Goal: Information Seeking & Learning: Learn about a topic

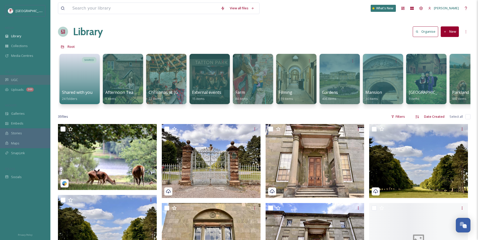
click at [9, 75] on div "UGC" at bounding box center [25, 80] width 50 height 10
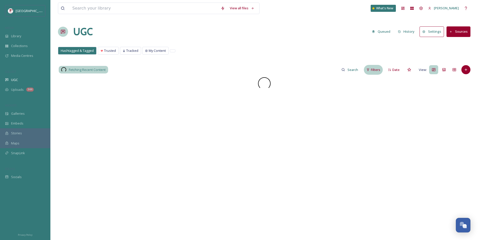
click at [378, 73] on div "Filters" at bounding box center [373, 70] width 19 height 10
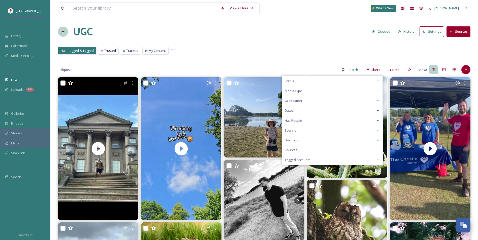
click at [301, 129] on div "Scoring" at bounding box center [332, 131] width 100 height 10
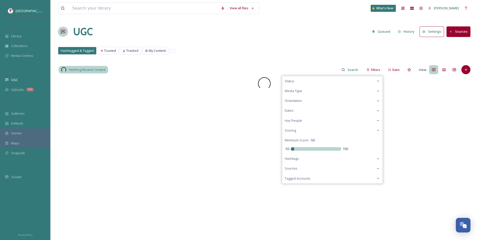
drag, startPoint x: 313, startPoint y: 149, endPoint x: 240, endPoint y: 146, distance: 72.9
type input "-50"
click at [291, 149] on input "range" at bounding box center [316, 149] width 50 height 4
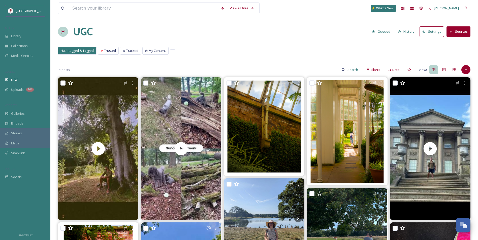
click at [224, 51] on div "Hashtagged & Tagged Trusted Tracked My Content Hashtagged & Tagged Trusted Trac…" at bounding box center [264, 52] width 413 height 10
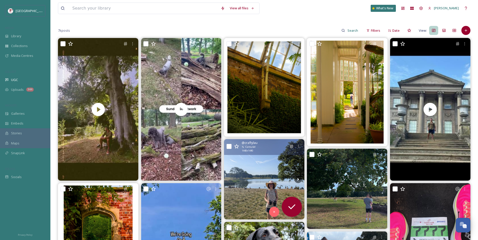
scroll to position [76, 0]
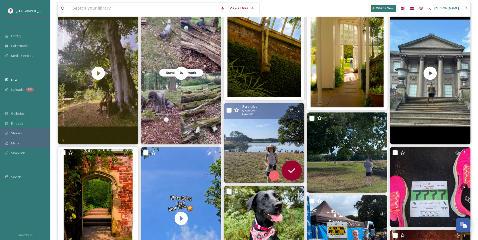
click at [248, 135] on img at bounding box center [264, 143] width 80 height 80
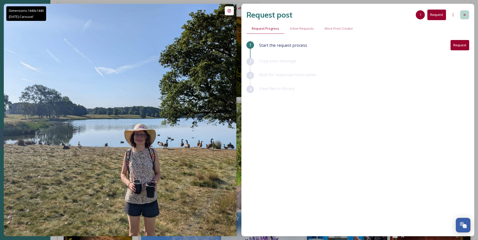
click at [468, 16] on div at bounding box center [464, 14] width 9 height 9
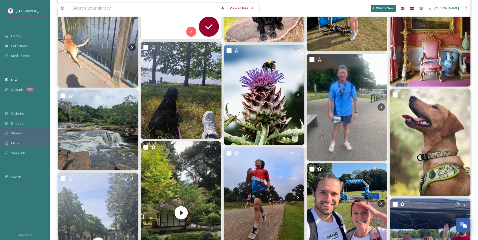
scroll to position [328, 0]
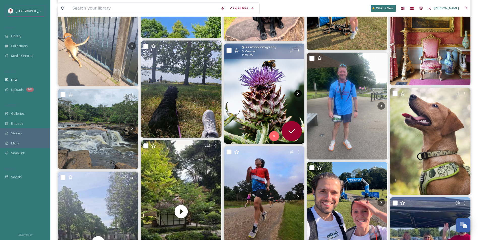
click at [297, 95] on icon at bounding box center [298, 94] width 8 height 8
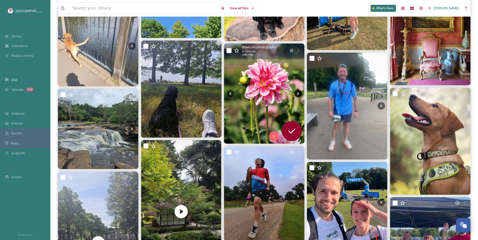
click at [297, 95] on icon at bounding box center [298, 94] width 8 height 8
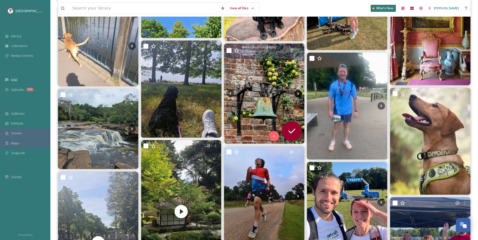
click at [297, 95] on icon at bounding box center [298, 94] width 8 height 8
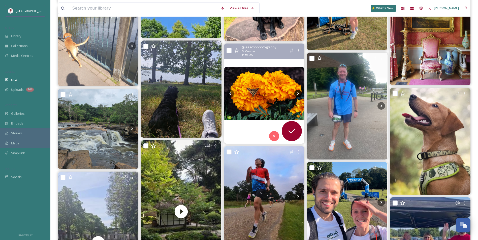
click at [297, 95] on icon at bounding box center [298, 94] width 8 height 8
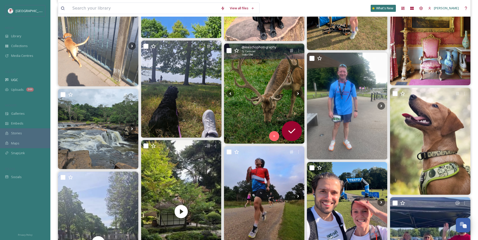
drag, startPoint x: 297, startPoint y: 95, endPoint x: 56, endPoint y: 146, distance: 246.2
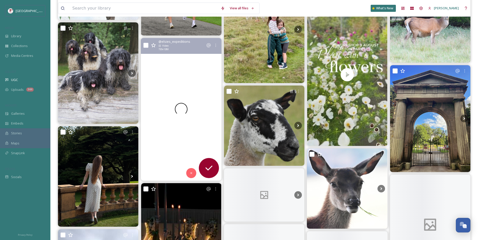
scroll to position [1840, 0]
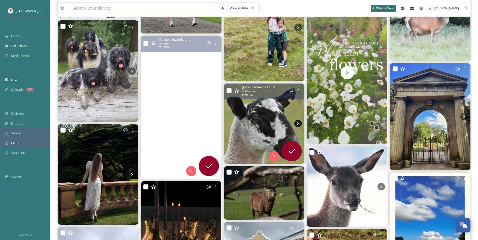
click at [300, 123] on icon at bounding box center [298, 124] width 8 height 8
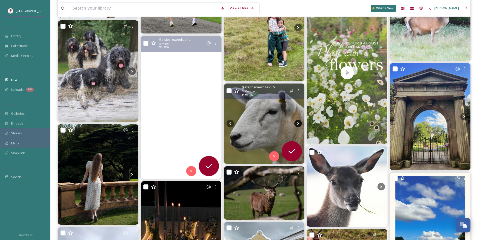
click at [300, 123] on icon at bounding box center [298, 124] width 8 height 8
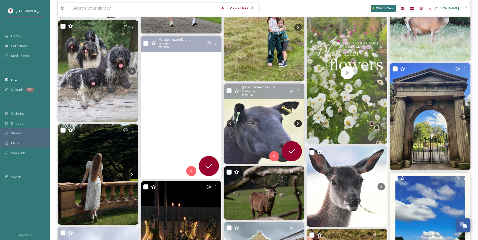
click at [300, 123] on icon at bounding box center [298, 124] width 8 height 8
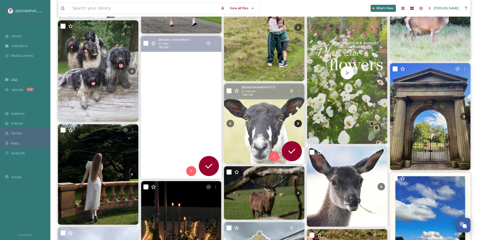
click at [298, 125] on icon at bounding box center [298, 124] width 8 height 8
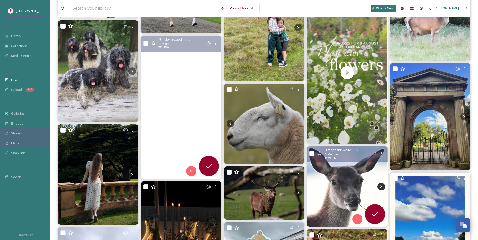
click at [381, 185] on icon at bounding box center [382, 187] width 8 height 8
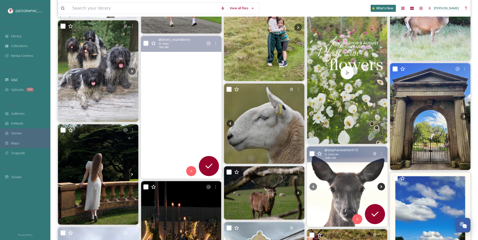
click at [381, 185] on icon at bounding box center [382, 187] width 8 height 8
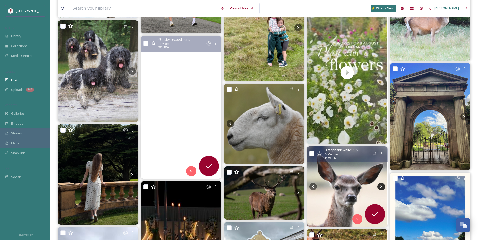
click at [381, 185] on icon at bounding box center [382, 187] width 8 height 8
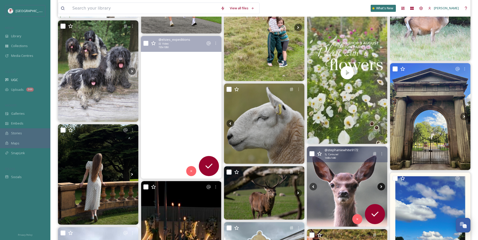
click at [381, 185] on icon at bounding box center [382, 187] width 8 height 8
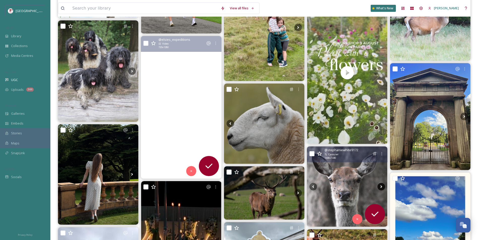
click at [381, 185] on icon at bounding box center [382, 187] width 8 height 8
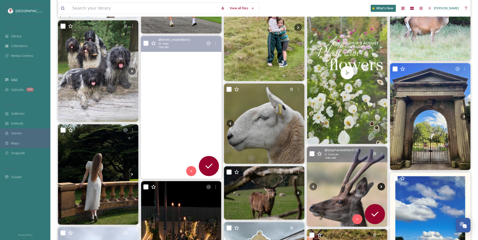
click at [381, 185] on icon at bounding box center [382, 187] width 8 height 8
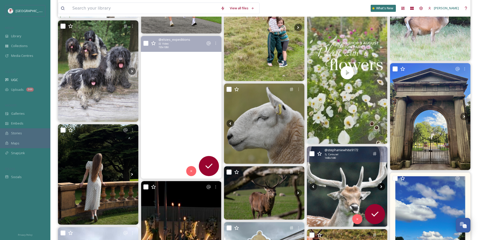
click at [381, 185] on icon at bounding box center [382, 187] width 8 height 8
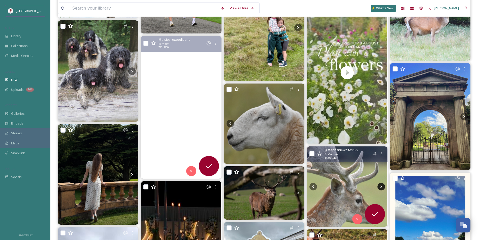
click at [381, 185] on icon at bounding box center [382, 187] width 8 height 8
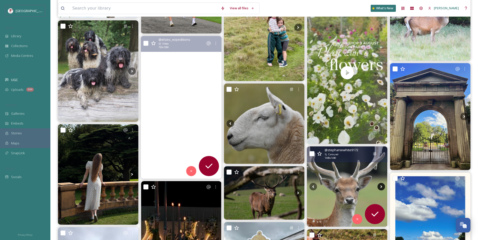
click at [381, 185] on icon at bounding box center [382, 187] width 8 height 8
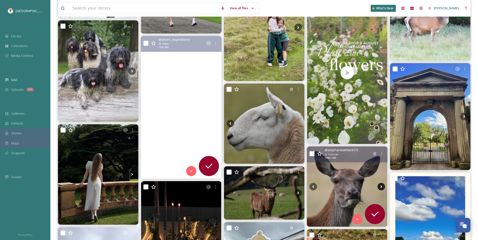
click at [381, 185] on icon at bounding box center [382, 187] width 8 height 8
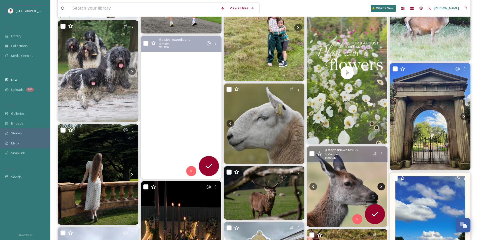
click at [381, 185] on icon at bounding box center [382, 187] width 8 height 8
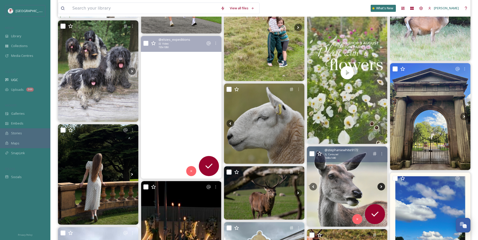
click at [381, 185] on icon at bounding box center [382, 187] width 8 height 8
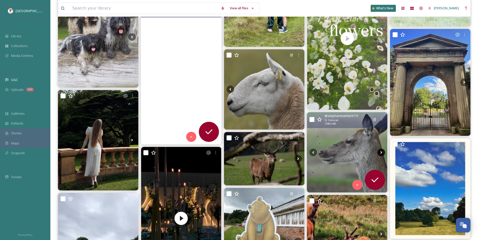
scroll to position [1916, 0]
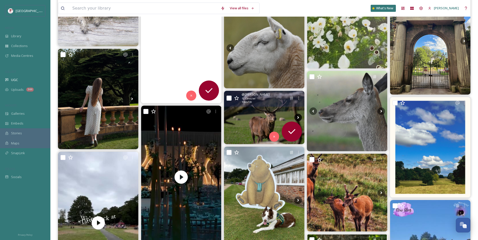
click at [299, 118] on icon at bounding box center [298, 117] width 2 height 3
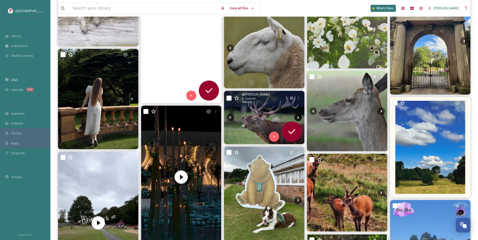
click at [299, 118] on icon at bounding box center [298, 117] width 2 height 3
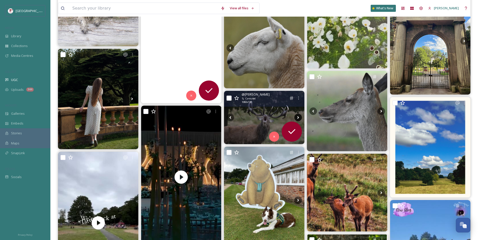
click at [299, 118] on icon at bounding box center [298, 117] width 2 height 3
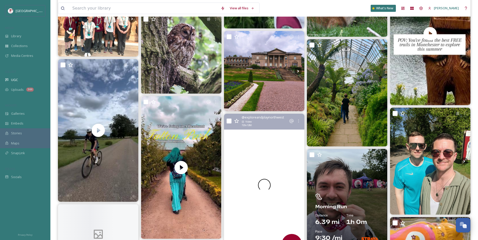
scroll to position [2445, 0]
